Goal: Information Seeking & Learning: Learn about a topic

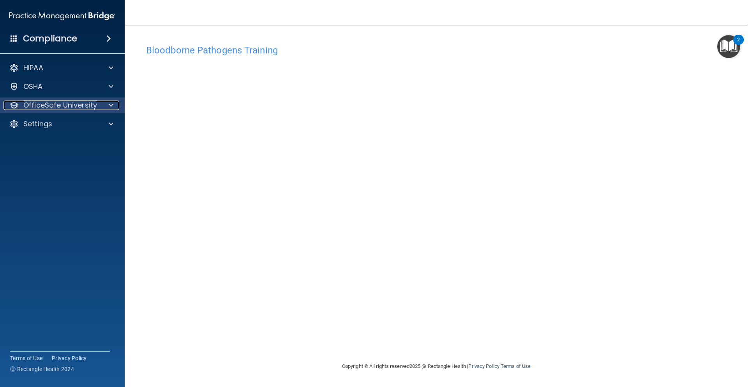
click at [117, 103] on div at bounding box center [109, 104] width 19 height 9
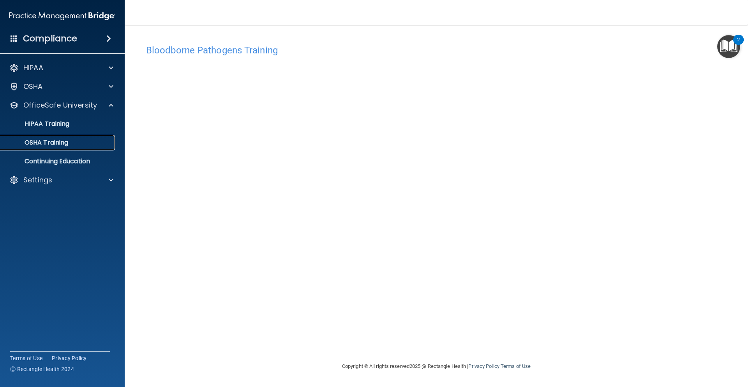
click at [58, 144] on p "OSHA Training" at bounding box center [36, 143] width 63 height 8
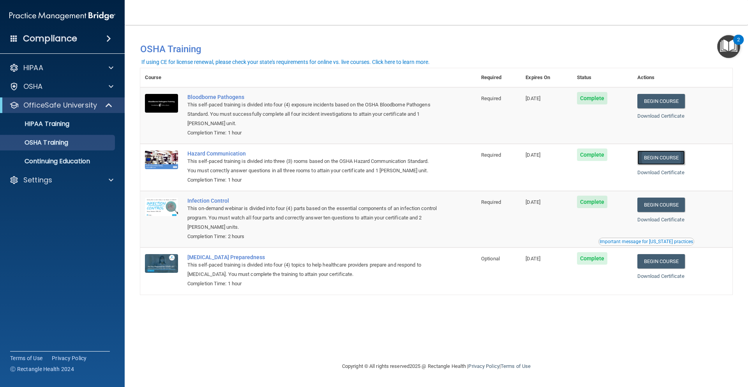
click at [669, 158] on link "Begin Course" at bounding box center [661, 157] width 48 height 14
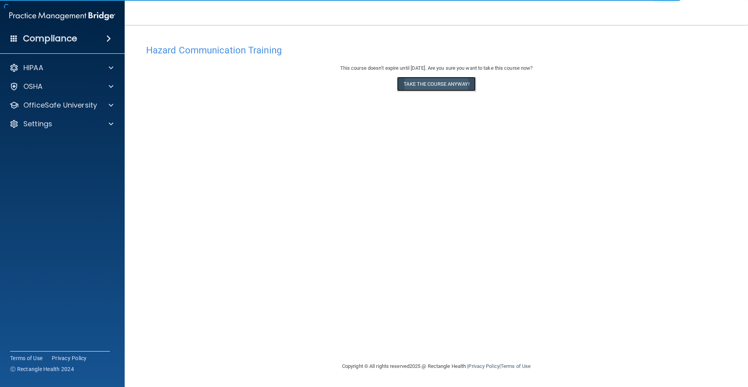
click at [421, 85] on button "Take the course anyway!" at bounding box center [436, 84] width 78 height 14
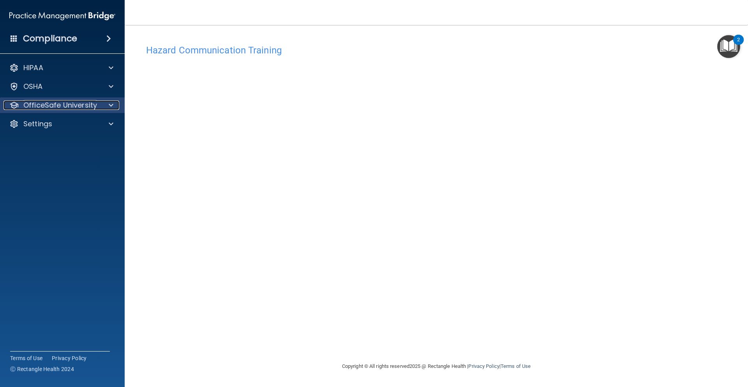
click at [47, 102] on p "OfficeSafe University" at bounding box center [60, 104] width 74 height 9
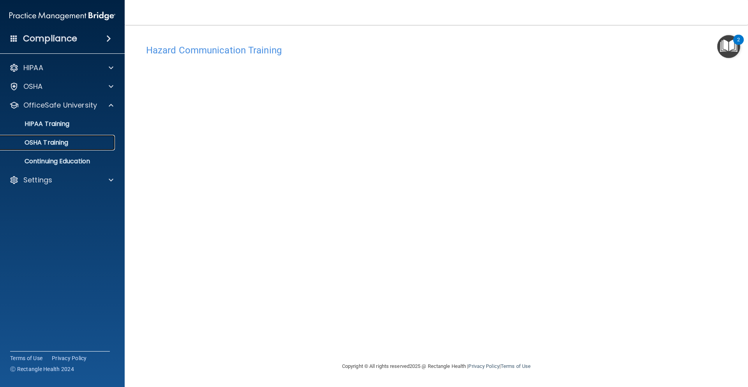
click at [42, 143] on p "OSHA Training" at bounding box center [36, 143] width 63 height 8
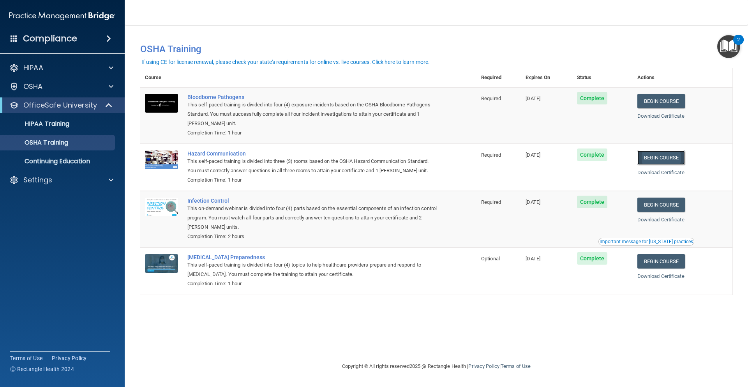
click at [666, 161] on link "Begin Course" at bounding box center [661, 157] width 48 height 14
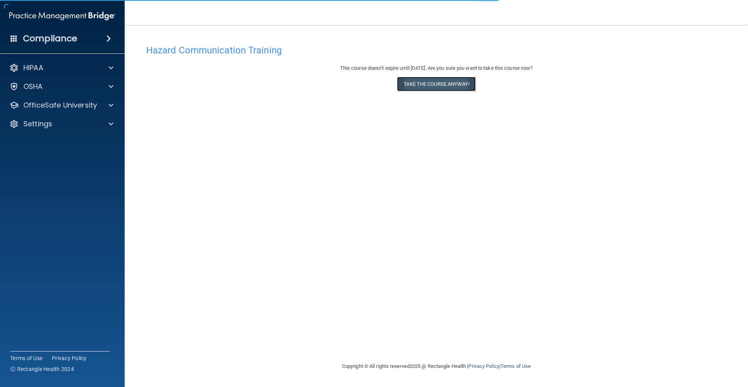
click at [442, 81] on button "Take the course anyway!" at bounding box center [436, 84] width 78 height 14
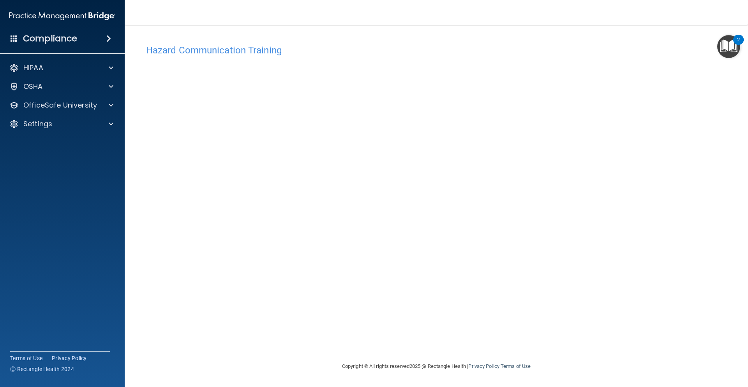
click at [475, 47] on h4 "Hazard Communication Training" at bounding box center [436, 50] width 580 height 10
click at [38, 106] on p "OfficeSafe University" at bounding box center [60, 104] width 74 height 9
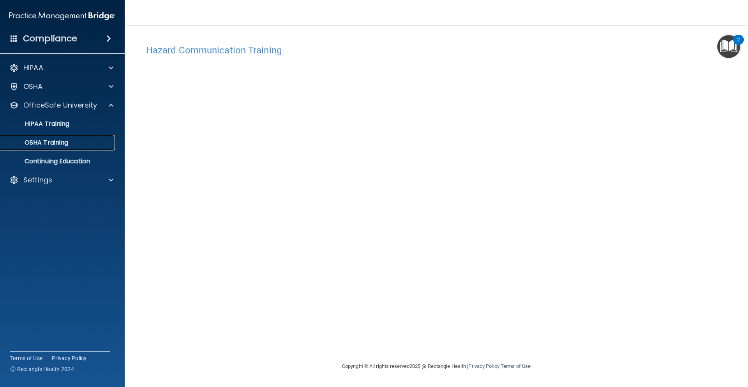
click at [44, 145] on p "OSHA Training" at bounding box center [36, 143] width 63 height 8
